Goal: Find specific page/section

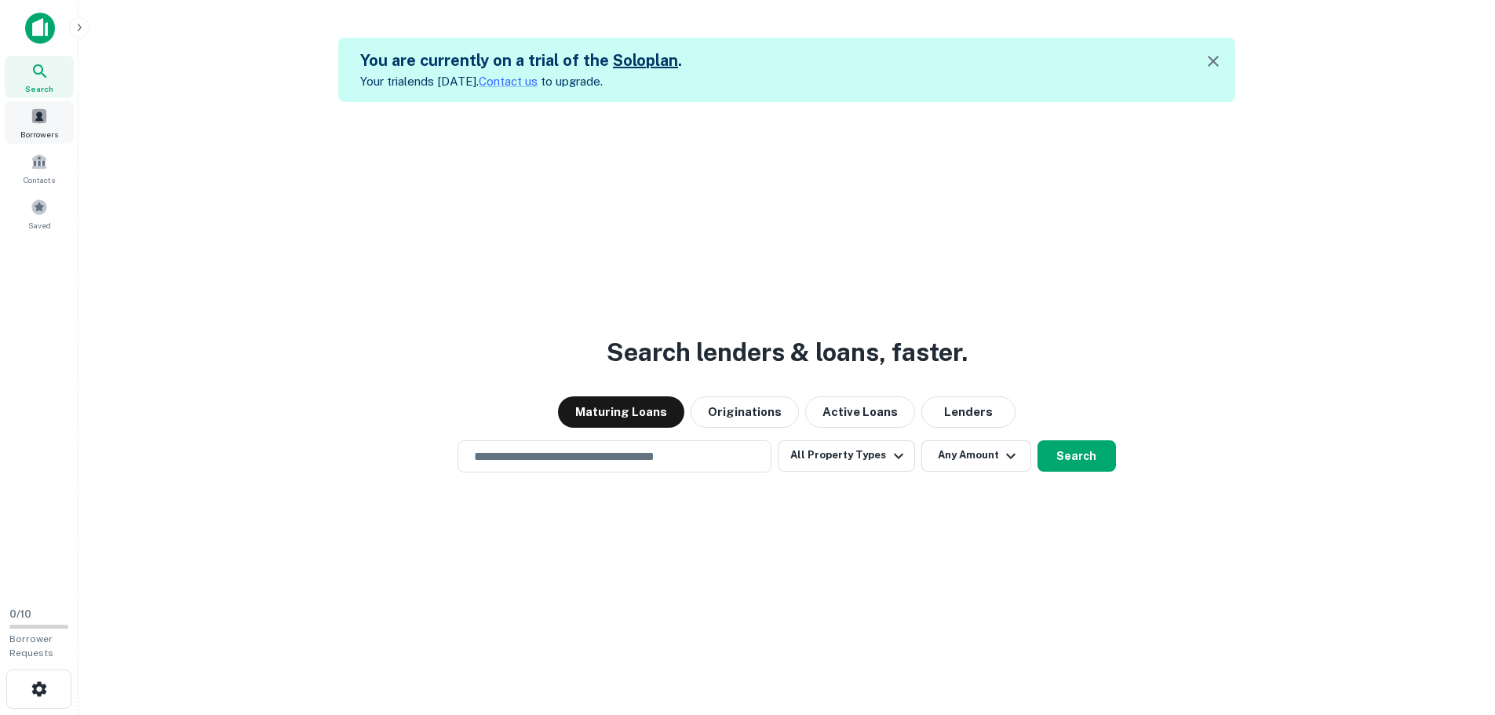
click at [47, 117] on span at bounding box center [39, 116] width 17 height 17
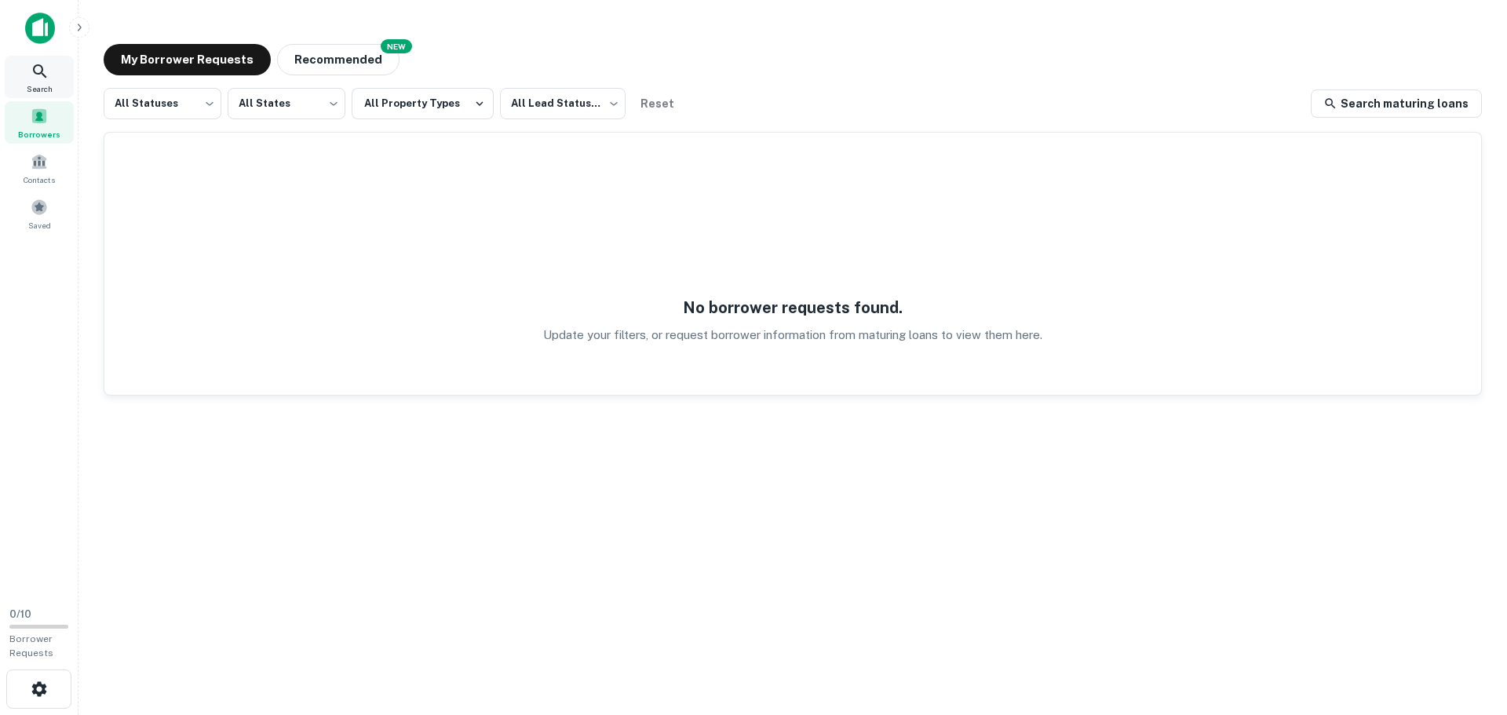
click at [27, 83] on span "Search" at bounding box center [40, 88] width 26 height 13
